Goal: Transaction & Acquisition: Purchase product/service

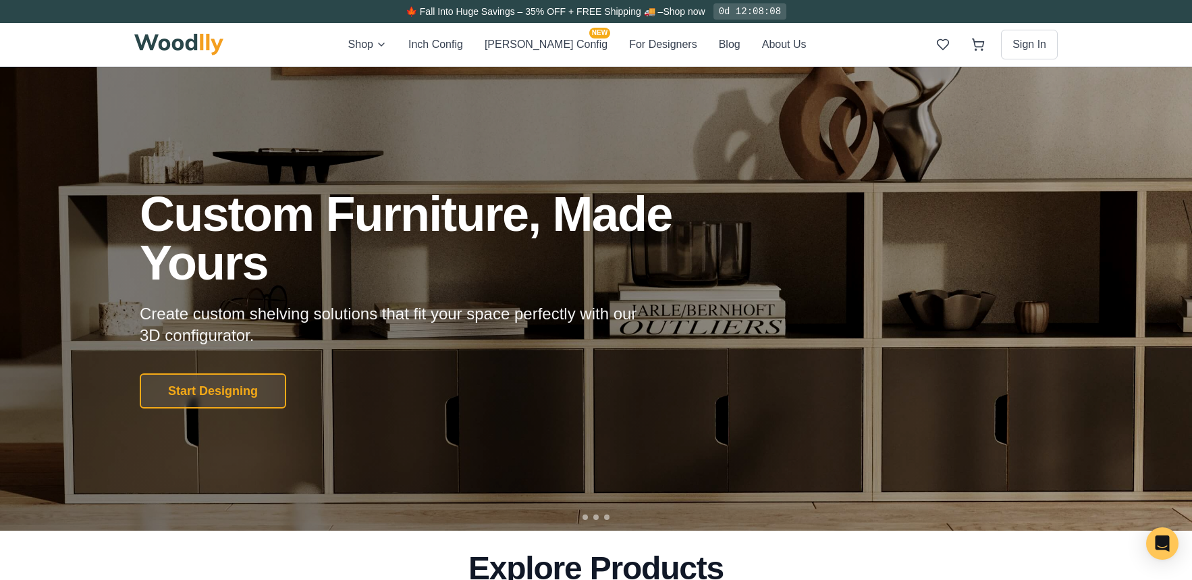
click at [225, 360] on div "Custom Furniture, Made Yours Create custom shelving solutions that fit your spa…" at bounding box center [442, 299] width 605 height 219
click at [220, 393] on button "Start Designing" at bounding box center [213, 390] width 146 height 35
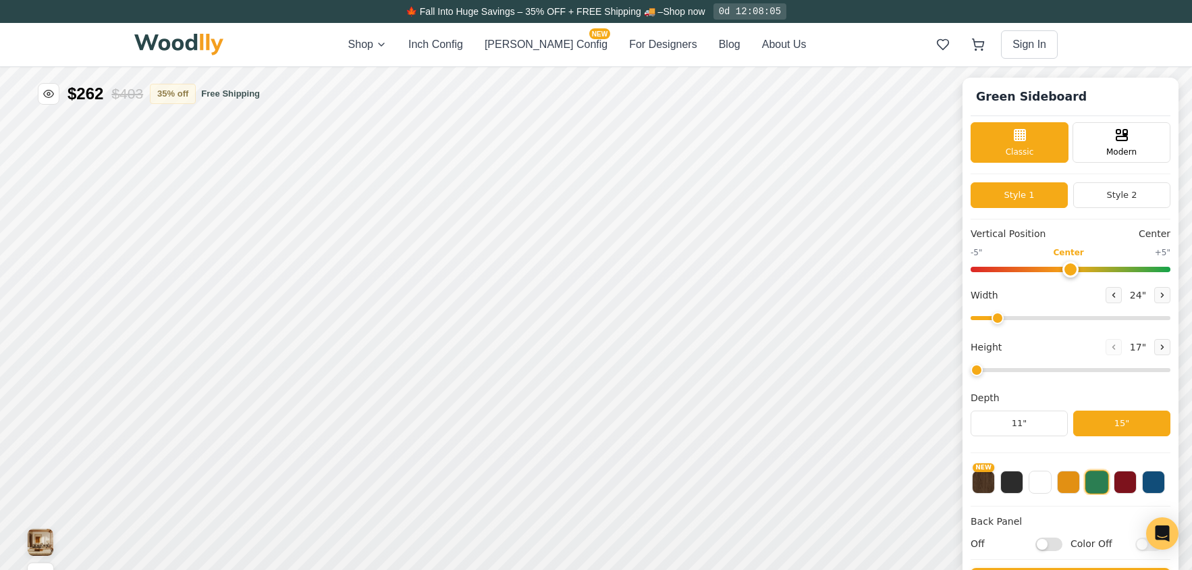
type input "56"
type input "2"
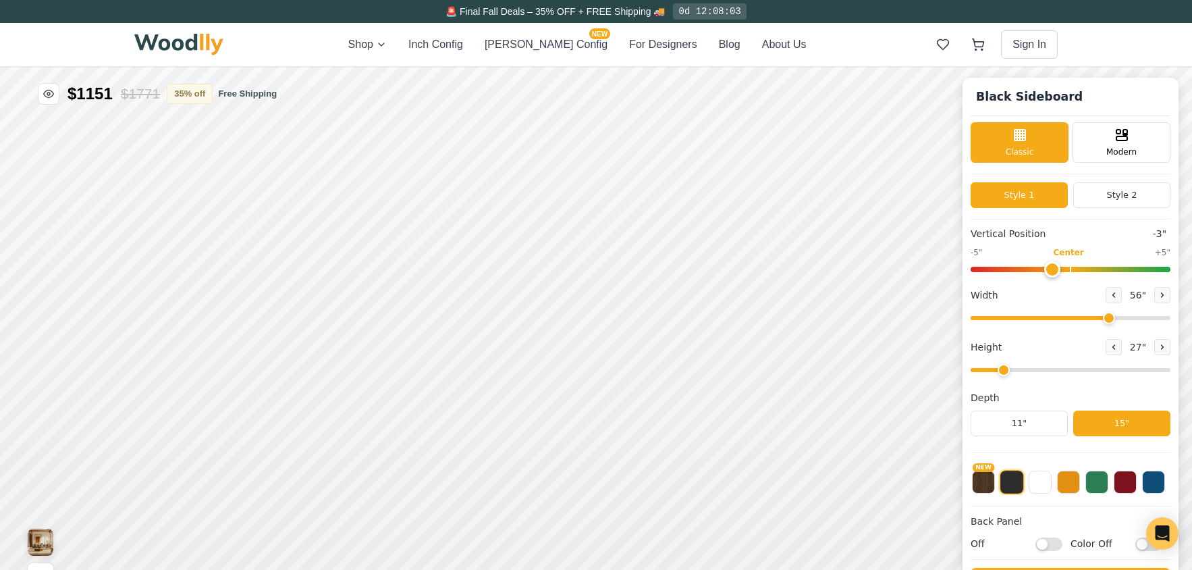
type input "0"
drag, startPoint x: 1080, startPoint y: 269, endPoint x: 1085, endPoint y: 276, distance: 8.8
click at [1085, 272] on input "range" at bounding box center [1070, 269] width 200 height 5
drag, startPoint x: 1100, startPoint y: 316, endPoint x: 1118, endPoint y: 316, distance: 18.2
type input "57"
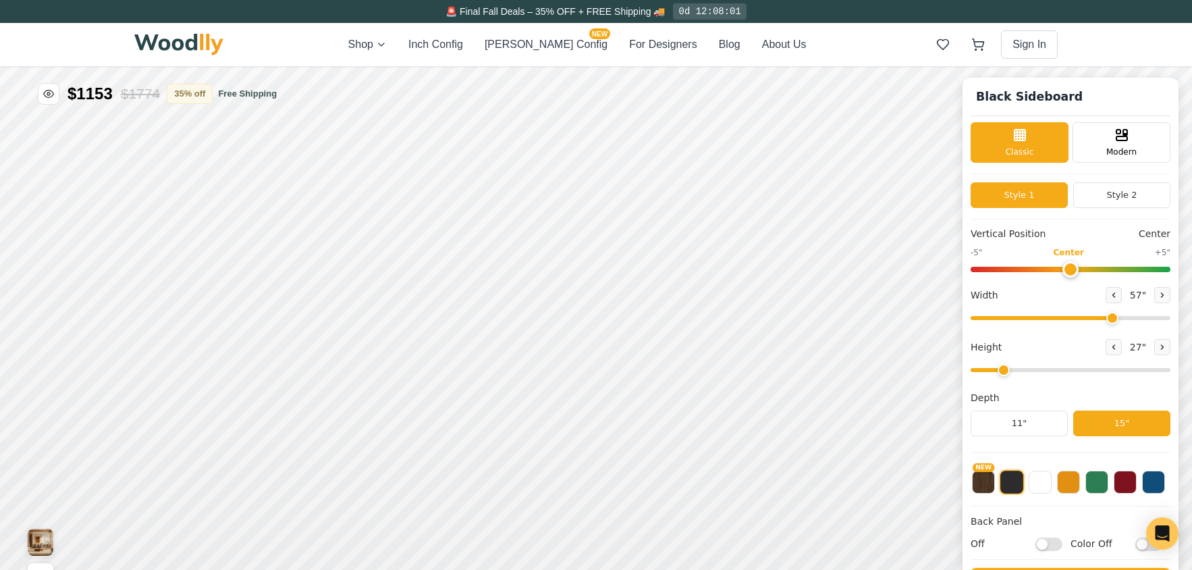
click at [1118, 316] on input "range" at bounding box center [1070, 318] width 200 height 4
